Goal: Information Seeking & Learning: Learn about a topic

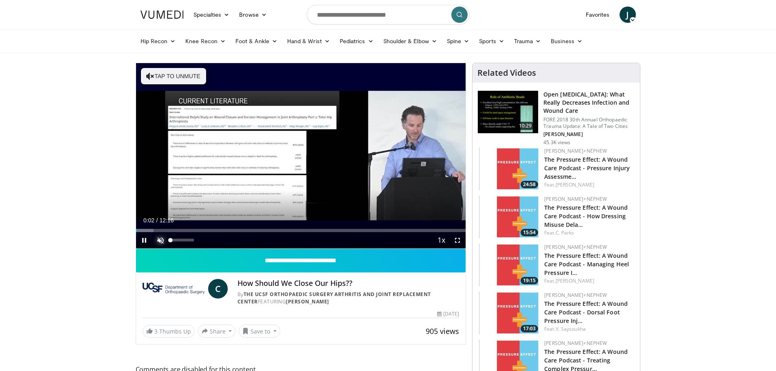
click at [163, 242] on span "Video Player" at bounding box center [160, 240] width 16 height 16
click at [459, 239] on span "Video Player" at bounding box center [457, 240] width 16 height 16
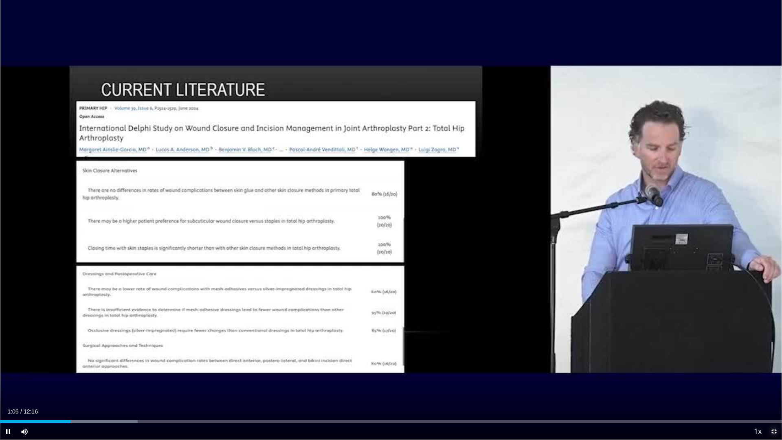
click at [775, 371] on span "Video Player" at bounding box center [773, 431] width 16 height 16
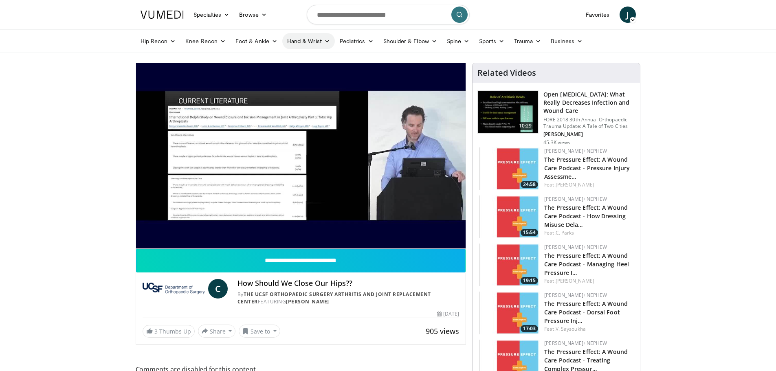
click at [297, 42] on link "Hand & Wrist" at bounding box center [308, 41] width 53 height 16
click at [302, 61] on link "Hand" at bounding box center [331, 60] width 97 height 13
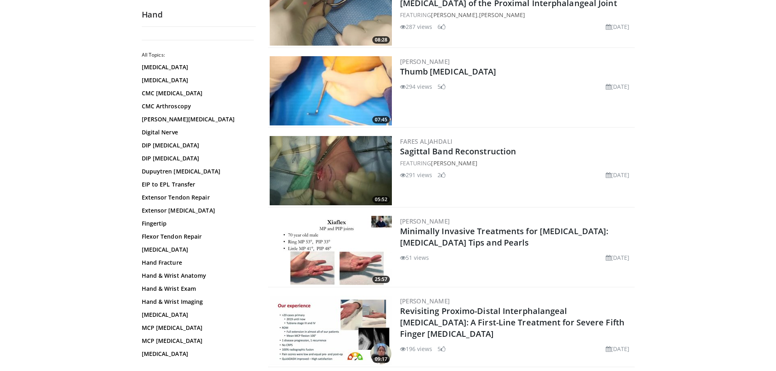
scroll to position [448, 0]
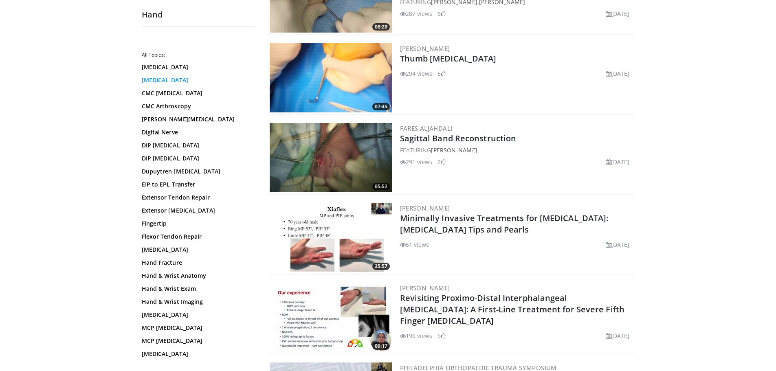
click at [162, 81] on link "[MEDICAL_DATA]" at bounding box center [197, 80] width 110 height 8
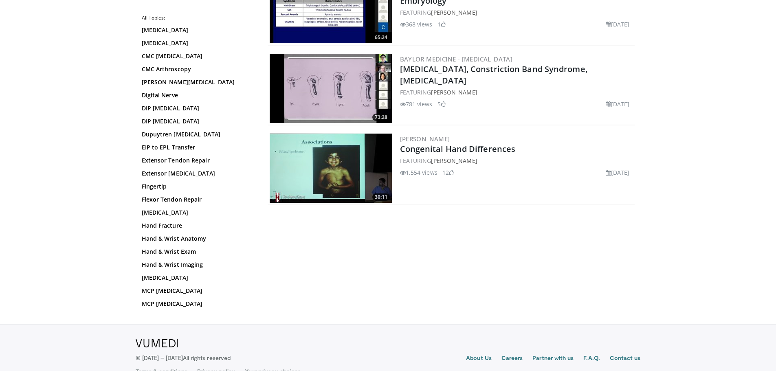
scroll to position [118, 0]
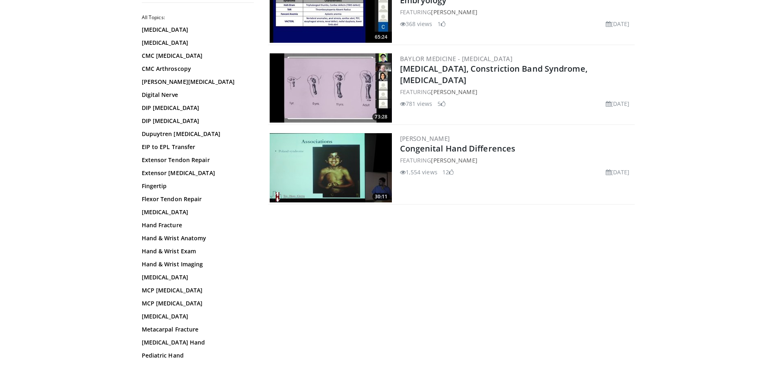
click at [333, 93] on img at bounding box center [331, 87] width 122 height 69
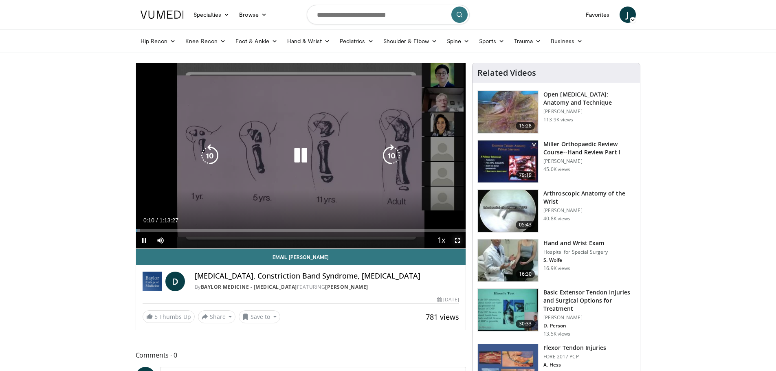
drag, startPoint x: 457, startPoint y: 239, endPoint x: 457, endPoint y: 288, distance: 49.3
click at [457, 239] on span "Video Player" at bounding box center [457, 240] width 16 height 16
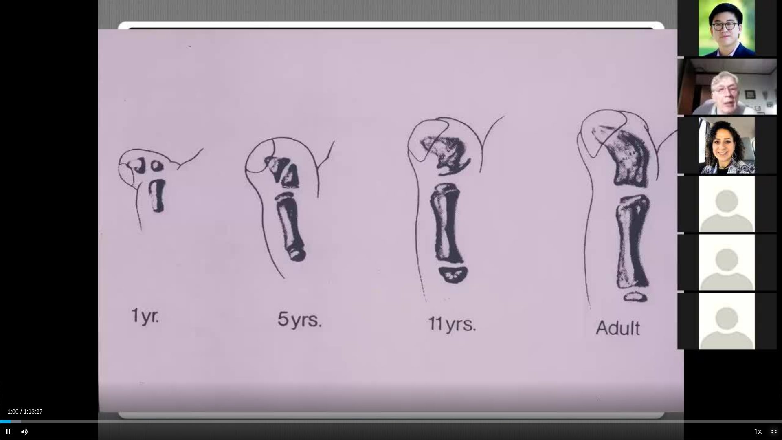
click at [773, 371] on span "Video Player" at bounding box center [773, 431] width 16 height 16
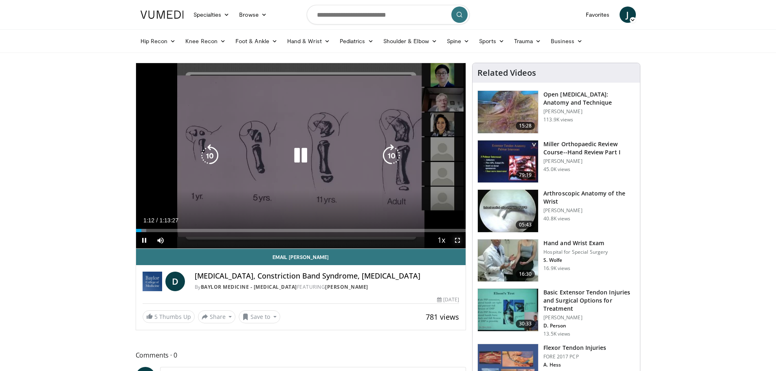
drag, startPoint x: 456, startPoint y: 240, endPoint x: 456, endPoint y: 289, distance: 49.3
click at [456, 240] on span "Video Player" at bounding box center [457, 240] width 16 height 16
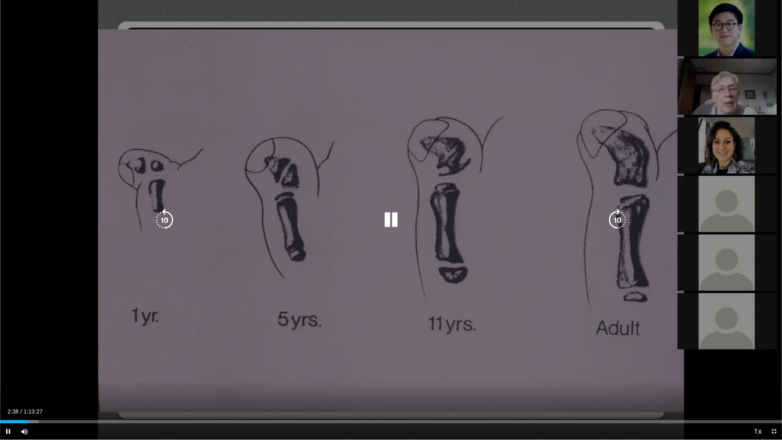
click at [452, 111] on div "10 seconds Tap to unmute" at bounding box center [391, 219] width 782 height 439
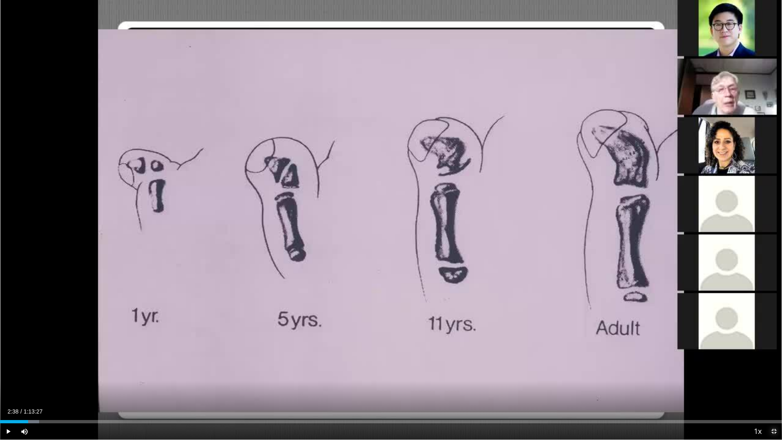
click at [775, 371] on span "Video Player" at bounding box center [773, 431] width 16 height 16
